Goal: Transaction & Acquisition: Purchase product/service

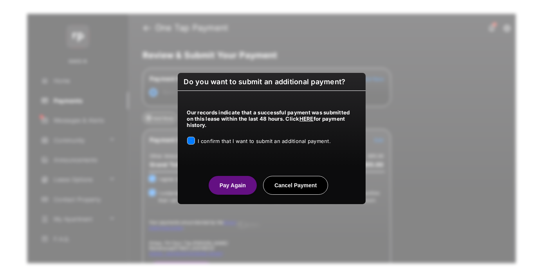
click at [232, 185] on button "Pay Again" at bounding box center [232, 185] width 48 height 19
